Goal: Task Accomplishment & Management: Use online tool/utility

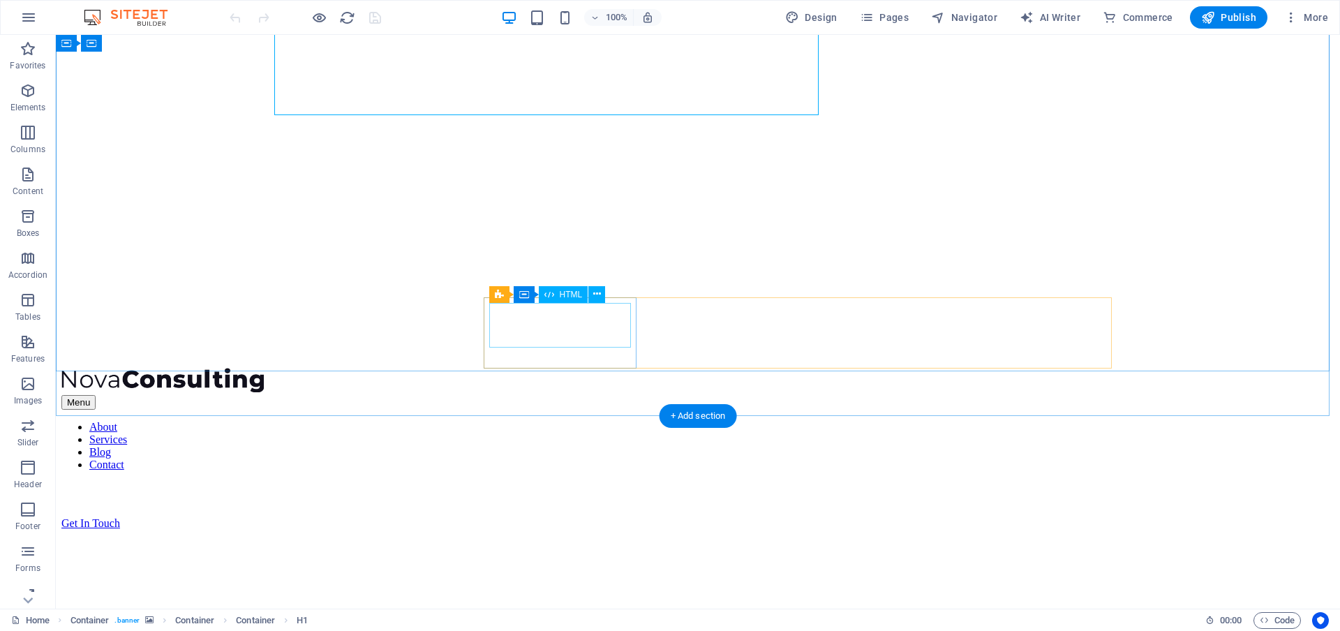
scroll to position [275, 0]
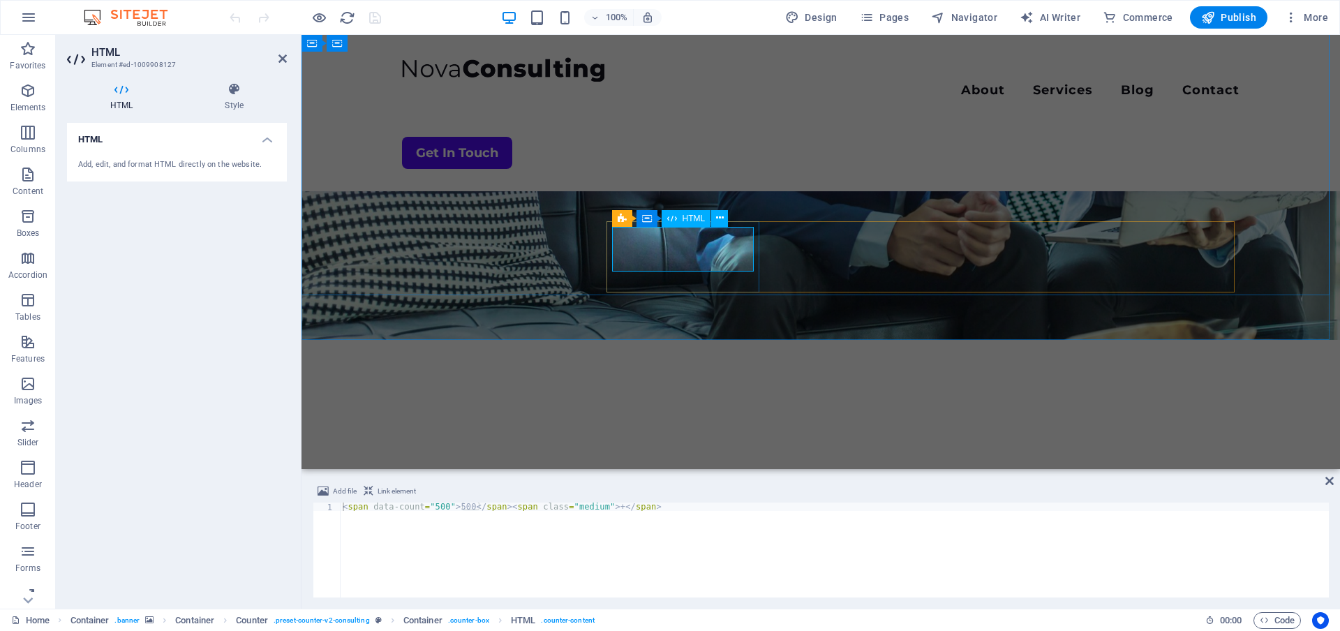
click at [34, 94] on icon "button" at bounding box center [28, 90] width 17 height 17
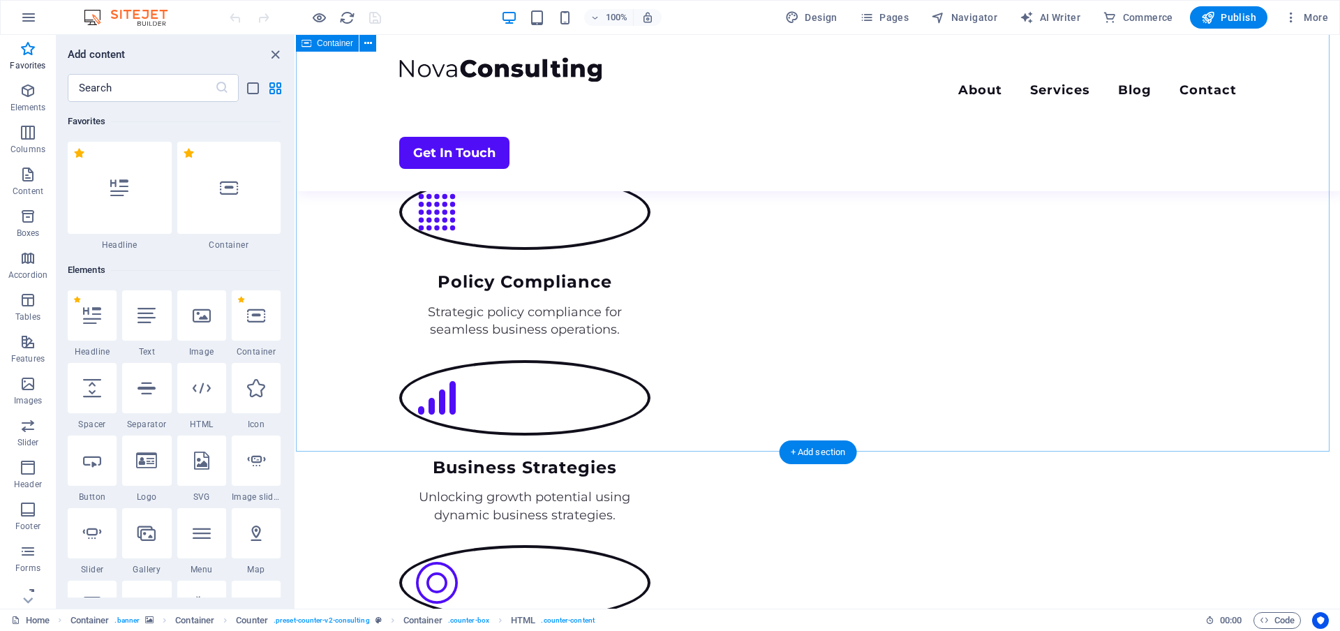
scroll to position [2066, 0]
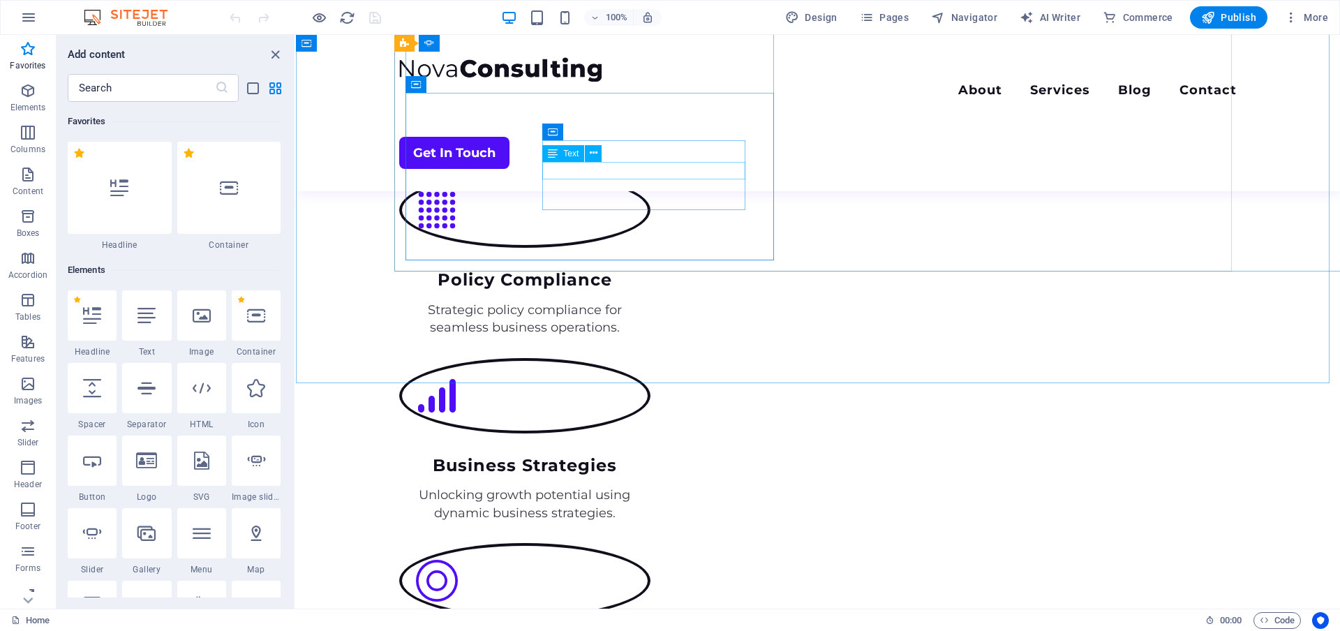
click at [585, 158] on button at bounding box center [593, 153] width 17 height 17
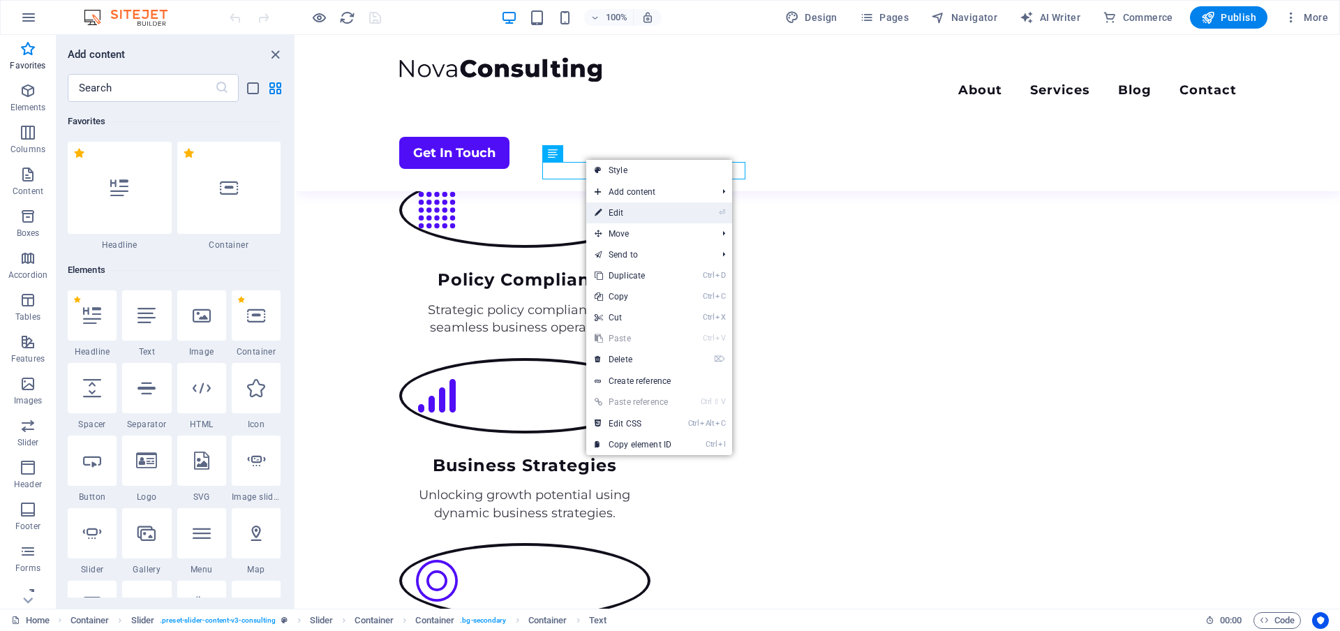
click at [638, 219] on link "⏎ Edit" at bounding box center [633, 212] width 94 height 21
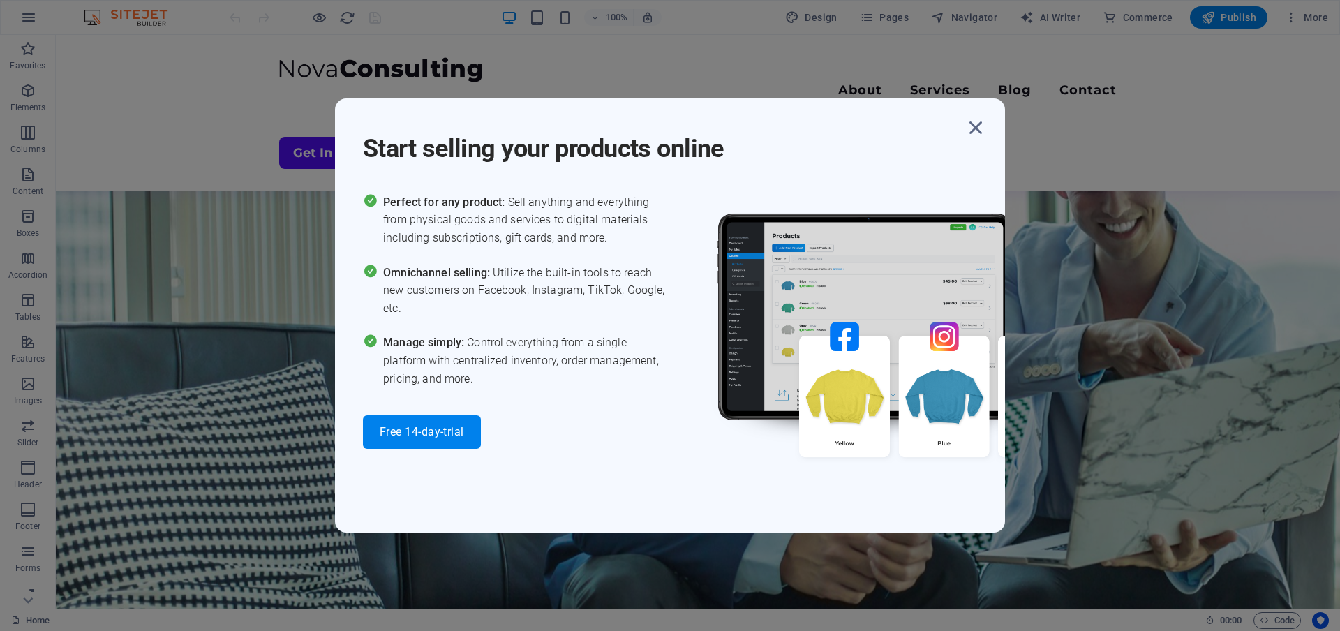
scroll to position [559, 0]
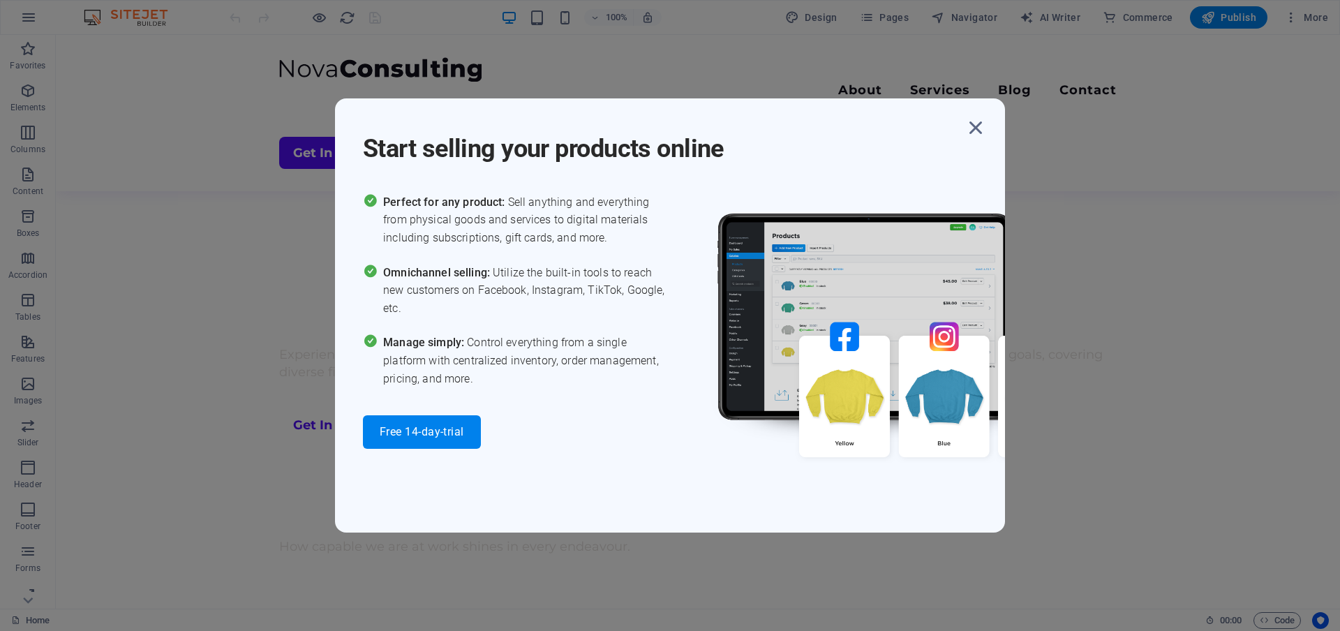
click at [216, 132] on div "Start selling your products online Perfect for any product: Sell anything and e…" at bounding box center [670, 315] width 1340 height 631
click at [972, 117] on icon "button" at bounding box center [975, 127] width 25 height 25
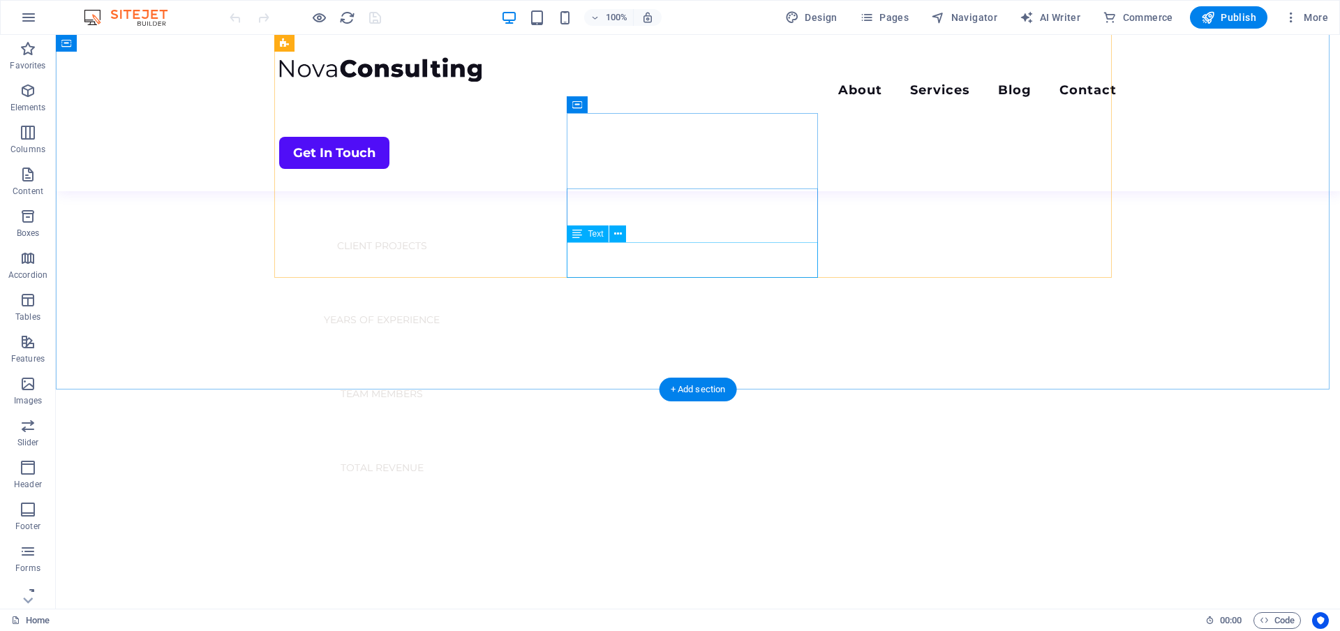
scroll to position [959, 0]
